Goal: Check status: Check status

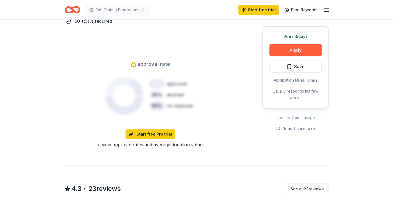
scroll to position [335, 0]
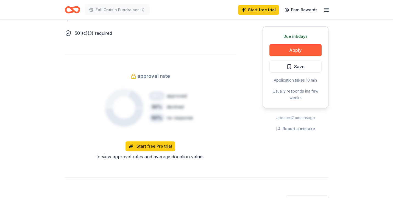
click at [340, 23] on div "Due in 9 days Share Target 4.3 • 23 reviews 4 applies last week approval rate S…" at bounding box center [196, 106] width 393 height 843
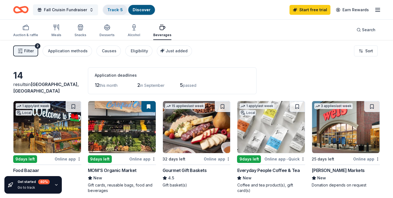
click at [122, 9] on div "Track · 5" at bounding box center [115, 10] width 24 height 10
click at [78, 13] on span "Fall Cruisin Fundraiser" at bounding box center [65, 10] width 43 height 7
